Goal: Communication & Community: Ask a question

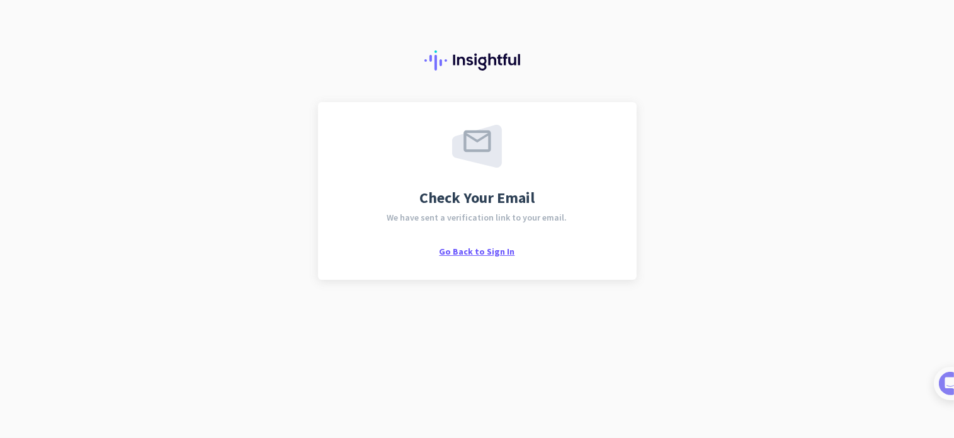
click at [475, 250] on span "Go Back to Sign In" at bounding box center [478, 251] width 76 height 11
click at [944, 387] on img at bounding box center [937, 383] width 23 height 23
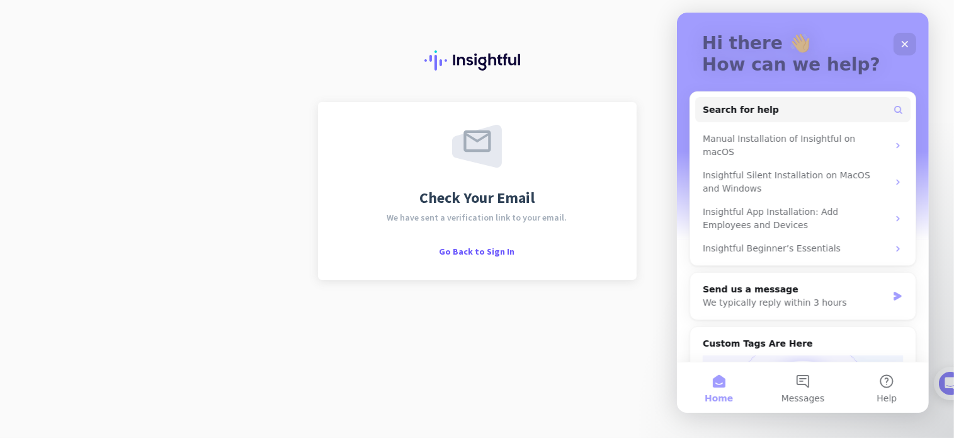
scroll to position [63, 0]
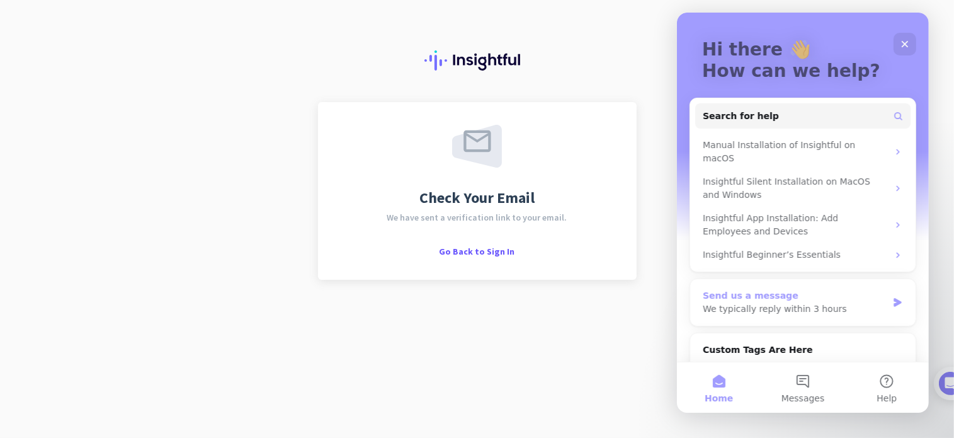
click at [739, 305] on div "Send us a message We typically reply within 3 hours" at bounding box center [802, 302] width 225 height 47
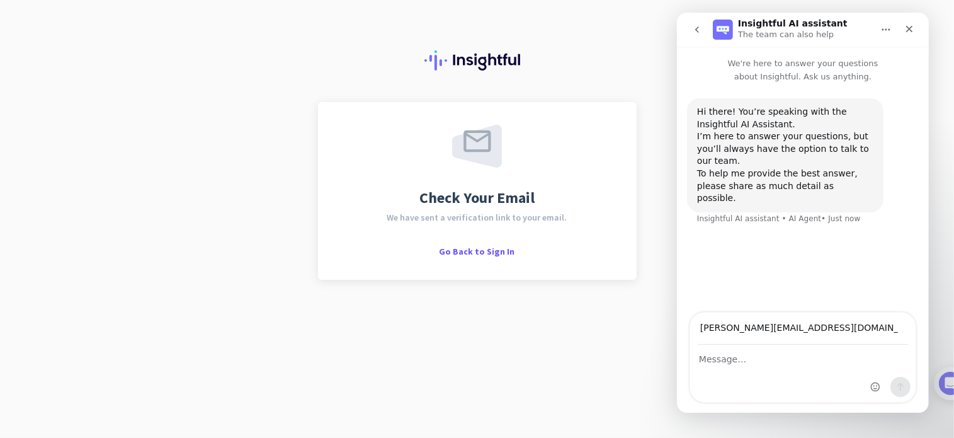
type input "robinson.rrh@gmail.com"
click at [731, 373] on div "Intercom messenger" at bounding box center [802, 373] width 225 height 57
click at [728, 355] on textarea "Message…" at bounding box center [802, 355] width 225 height 21
type textarea "Q"
type textarea "O"
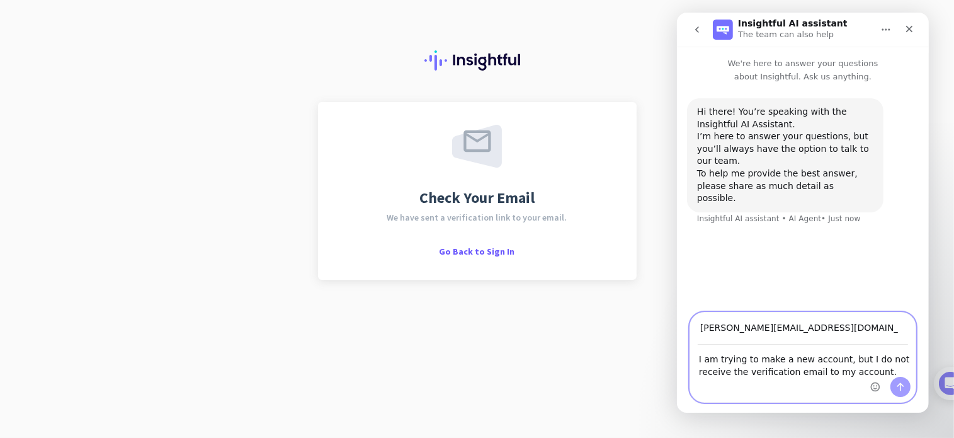
click at [843, 374] on textarea "I am trying to make a new account, but I do not receive the verification email …" at bounding box center [802, 362] width 225 height 34
type textarea "I am trying to make a new account, but I do not receive the verification email."
click at [903, 385] on icon "Send a message…" at bounding box center [900, 387] width 10 height 10
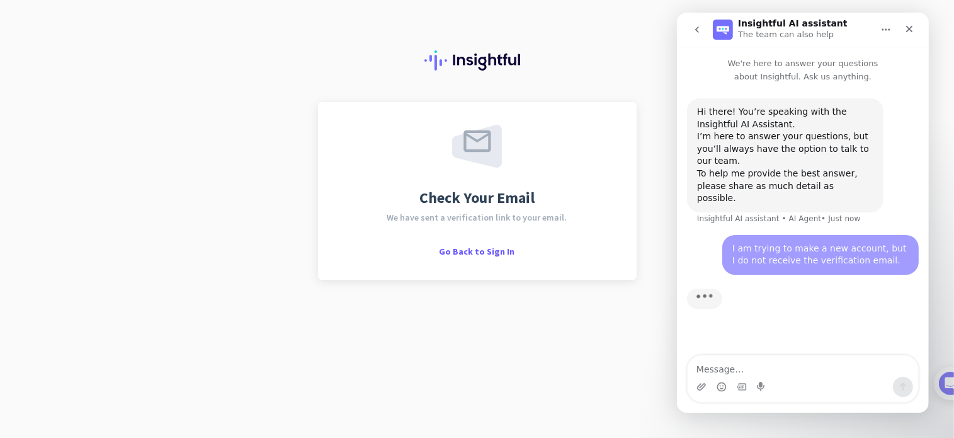
click at [860, 290] on div "Typing" at bounding box center [802, 306] width 232 height 48
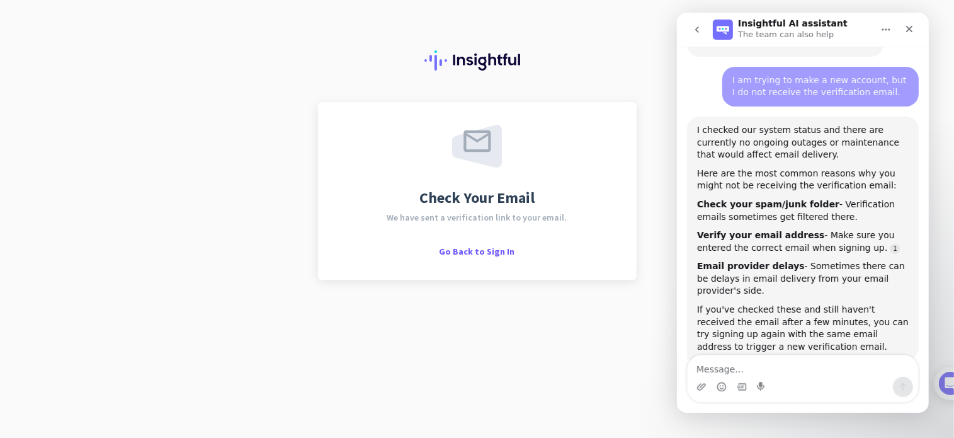
scroll to position [191, 0]
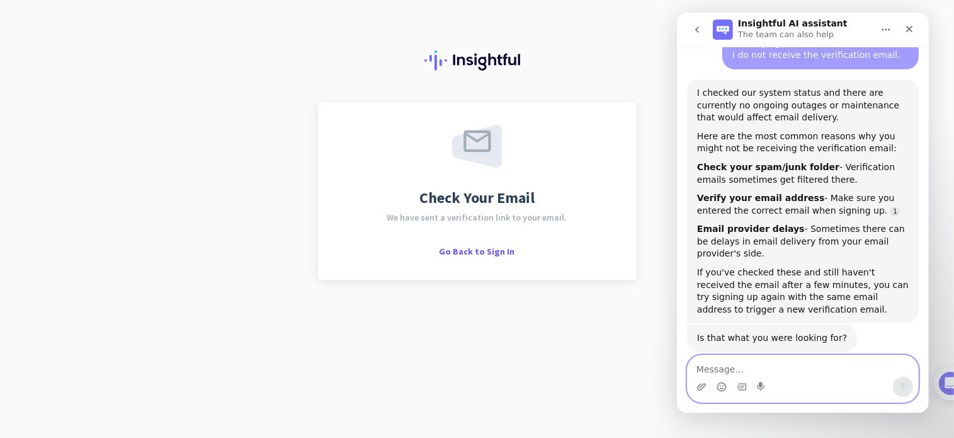
click at [742, 373] on textarea "Message…" at bounding box center [802, 365] width 230 height 21
type textarea "I've done all of these things"
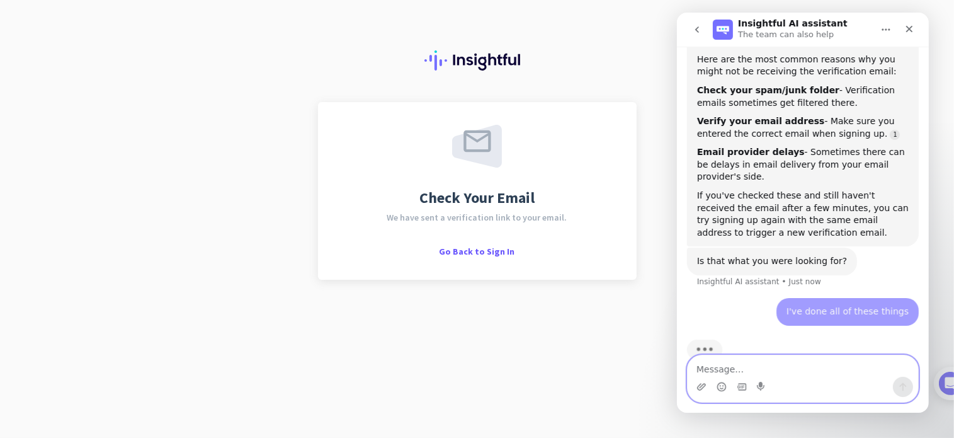
scroll to position [270, 0]
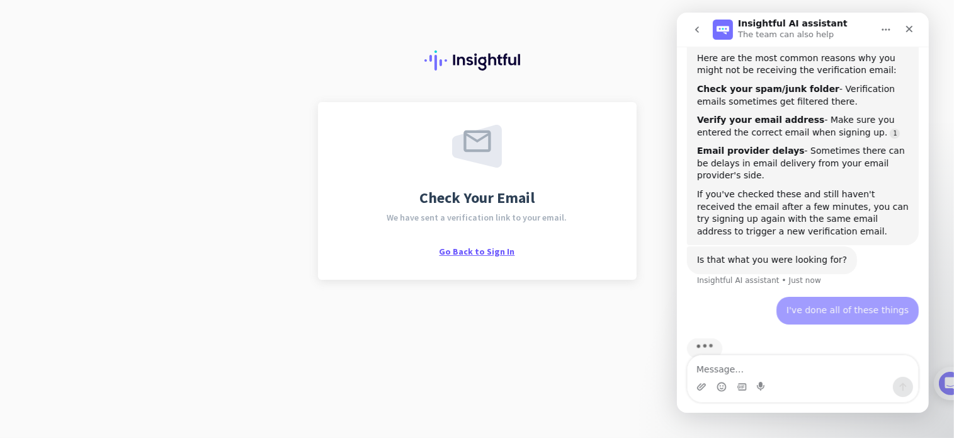
click at [489, 253] on span "Go Back to Sign In" at bounding box center [478, 251] width 76 height 11
